Goal: Find specific page/section: Find specific page/section

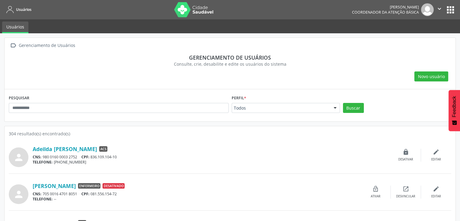
click at [294, 99] on div "Perfil * Todos Todos ACS Dentista Enfermeiro Médico Nenhum resultado encontrado…" at bounding box center [286, 102] width 108 height 19
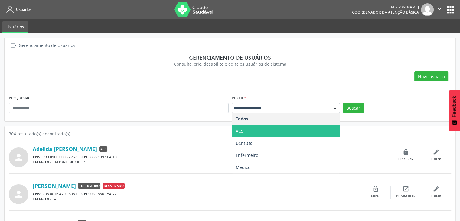
click at [259, 133] on span "ACS" at bounding box center [286, 131] width 108 height 12
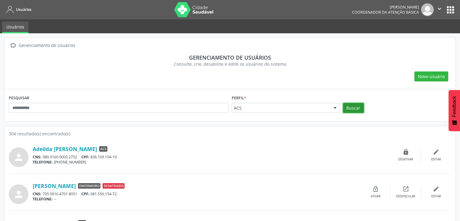
click at [353, 110] on button "Buscar" at bounding box center [353, 108] width 21 height 10
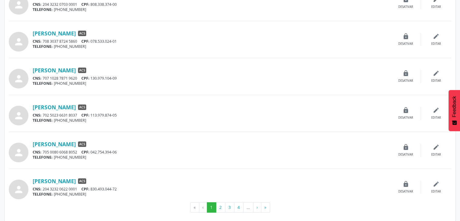
scroll to position [488, 0]
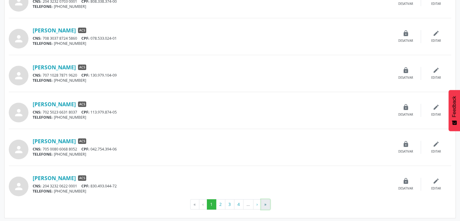
click at [264, 205] on button "»" at bounding box center [265, 204] width 9 height 10
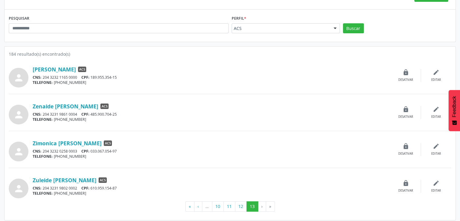
scroll to position [82, 0]
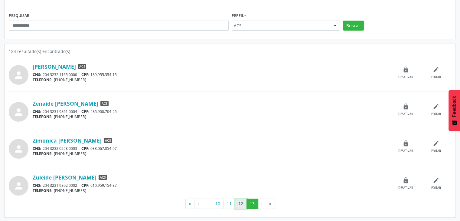
click at [244, 202] on button "12" at bounding box center [241, 203] width 12 height 10
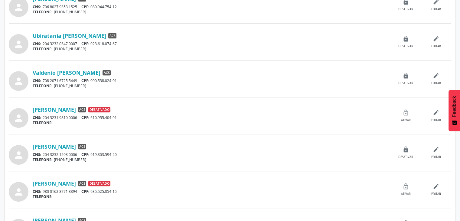
scroll to position [242, 0]
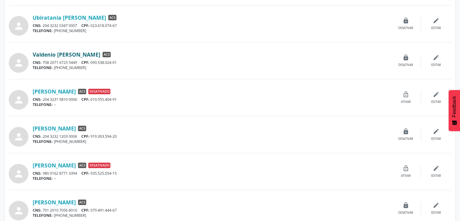
click at [74, 56] on link "Valdenio [PERSON_NAME]" at bounding box center [67, 54] width 68 height 7
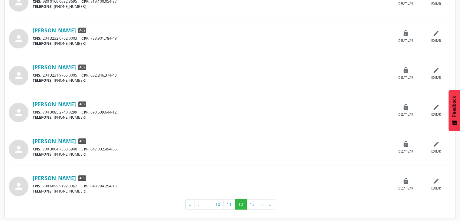
scroll to position [488, 0]
click at [231, 202] on button "11" at bounding box center [230, 204] width 12 height 10
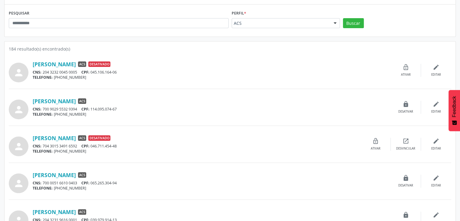
scroll to position [91, 0]
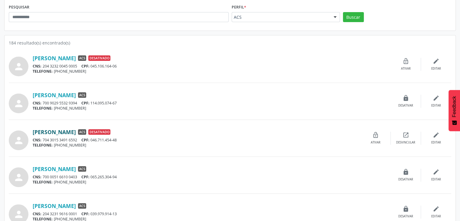
click at [62, 132] on link "[PERSON_NAME]" at bounding box center [54, 132] width 43 height 7
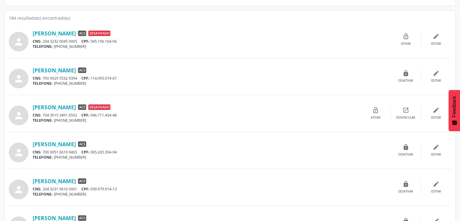
scroll to position [182, 0]
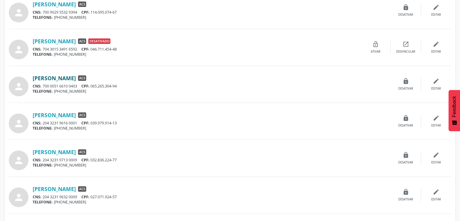
click at [65, 77] on link "[PERSON_NAME]" at bounding box center [54, 78] width 43 height 7
